Goal: Transaction & Acquisition: Download file/media

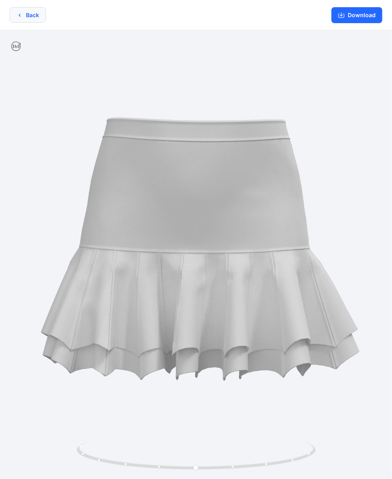
drag, startPoint x: 0, startPoint y: 0, endPoint x: 25, endPoint y: 18, distance: 30.3
click at [25, 18] on button "Back" at bounding box center [28, 15] width 36 height 16
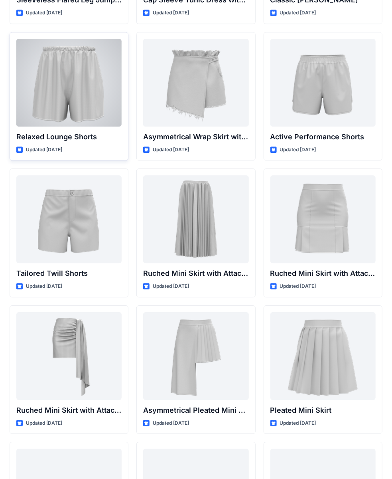
scroll to position [1933, 0]
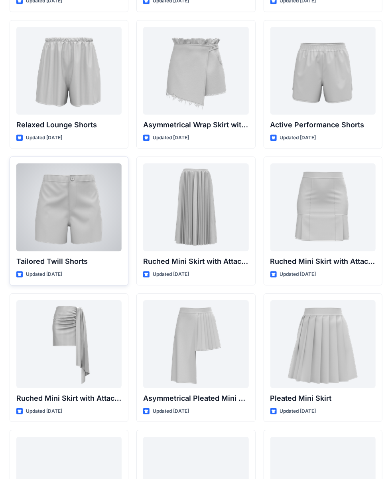
click at [46, 186] on div at bounding box center [68, 207] width 105 height 88
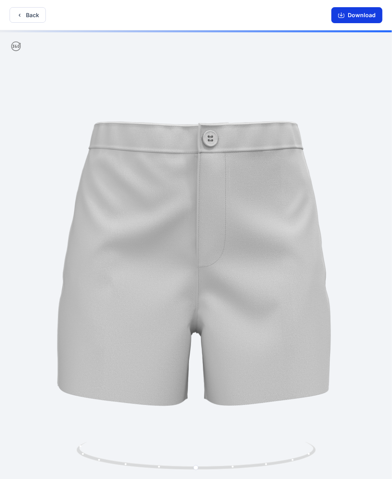
click at [369, 17] on button "Download" at bounding box center [357, 15] width 51 height 16
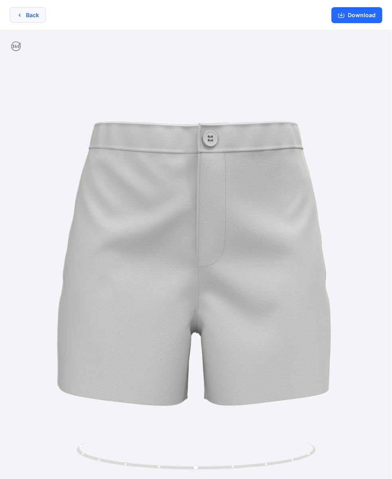
click at [20, 15] on icon "button" at bounding box center [19, 15] width 6 height 6
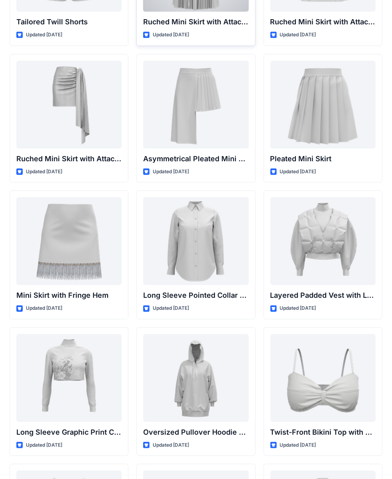
scroll to position [2319, 0]
